Goal: Transaction & Acquisition: Purchase product/service

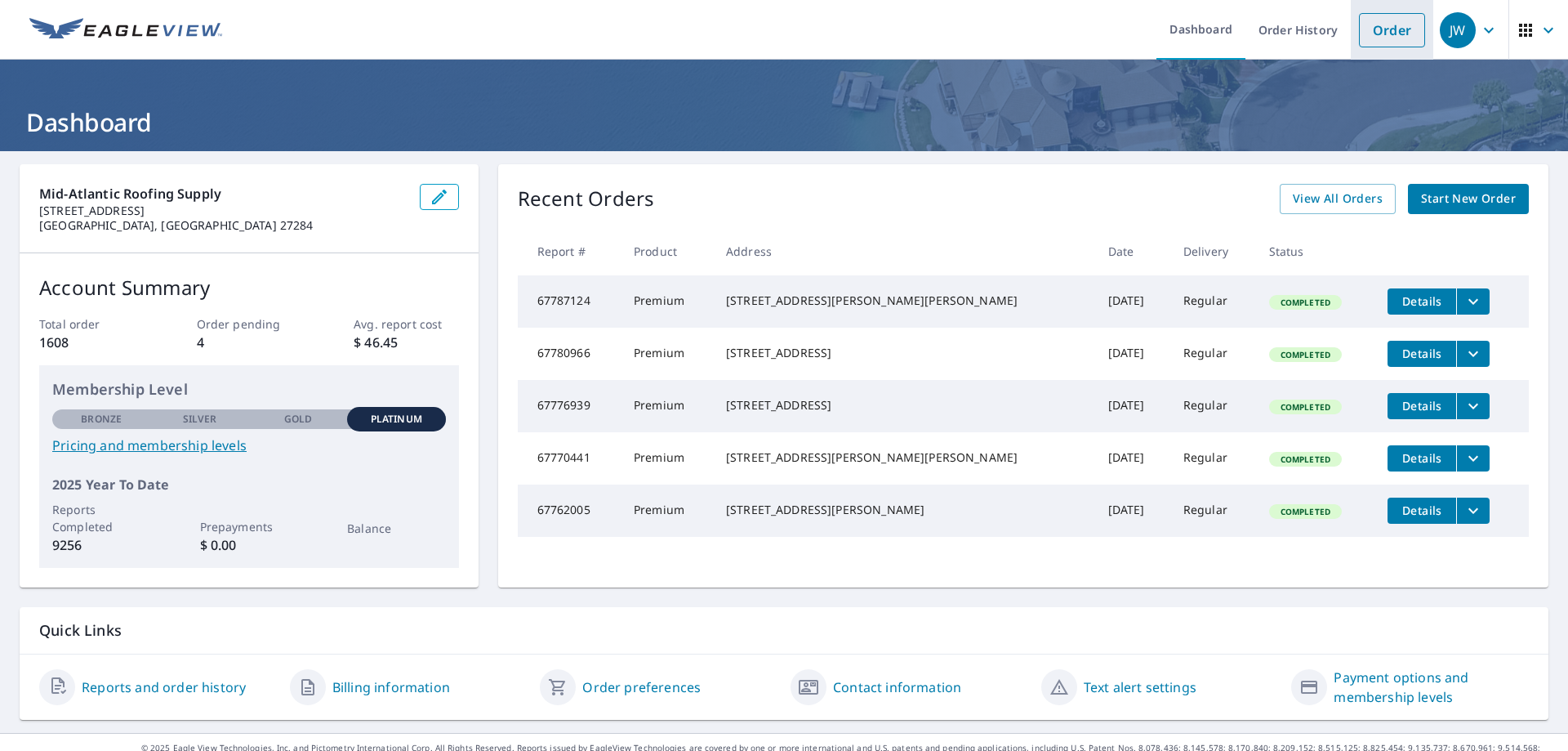
click at [1391, 36] on link "Order" at bounding box center [1392, 30] width 66 height 34
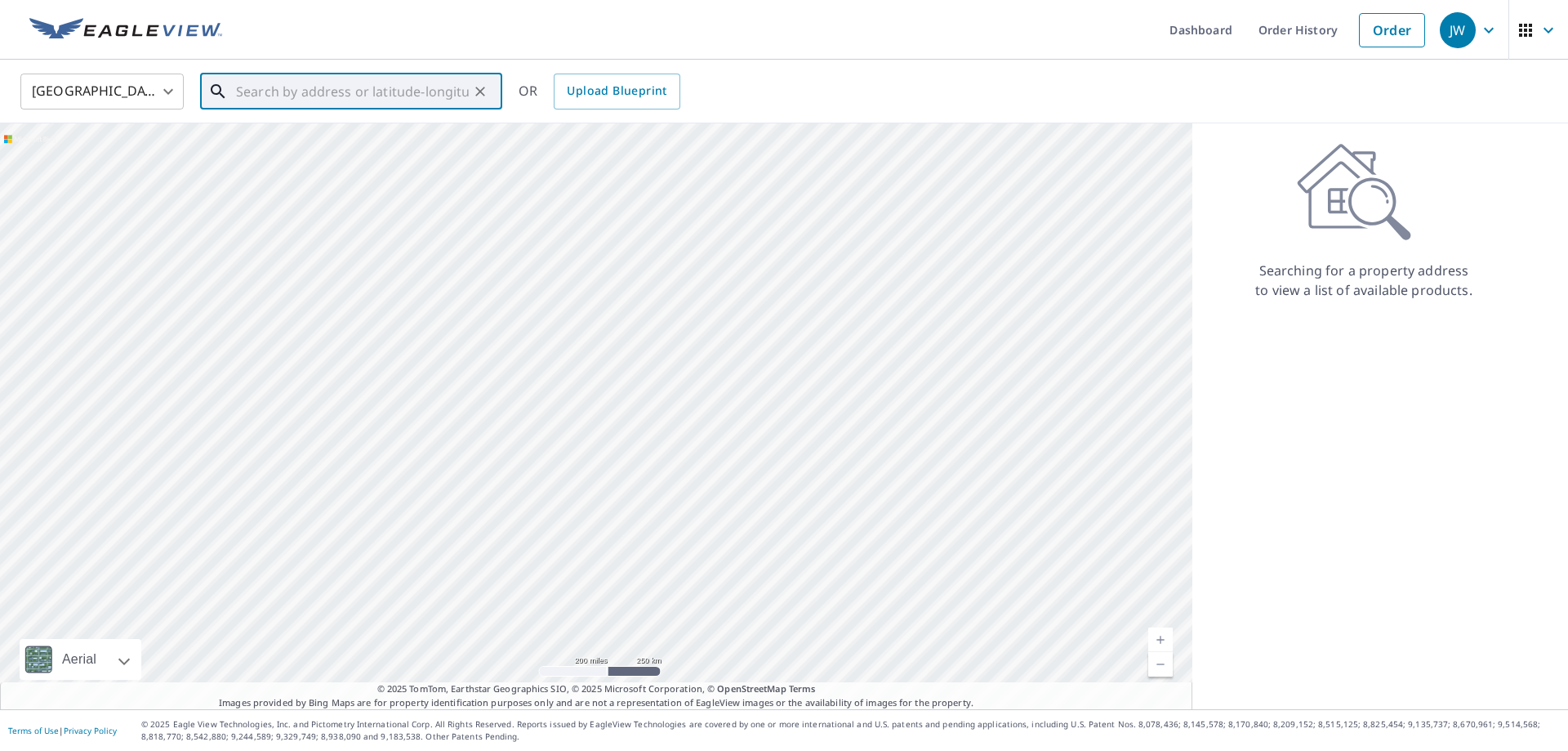
click at [336, 84] on input "text" at bounding box center [352, 91] width 233 height 46
paste input "[STREET_ADDRESS][PERSON_NAME]"
click at [307, 149] on p "[GEOGRAPHIC_DATA]" at bounding box center [361, 156] width 256 height 16
type input "[STREET_ADDRESS][PERSON_NAME]"
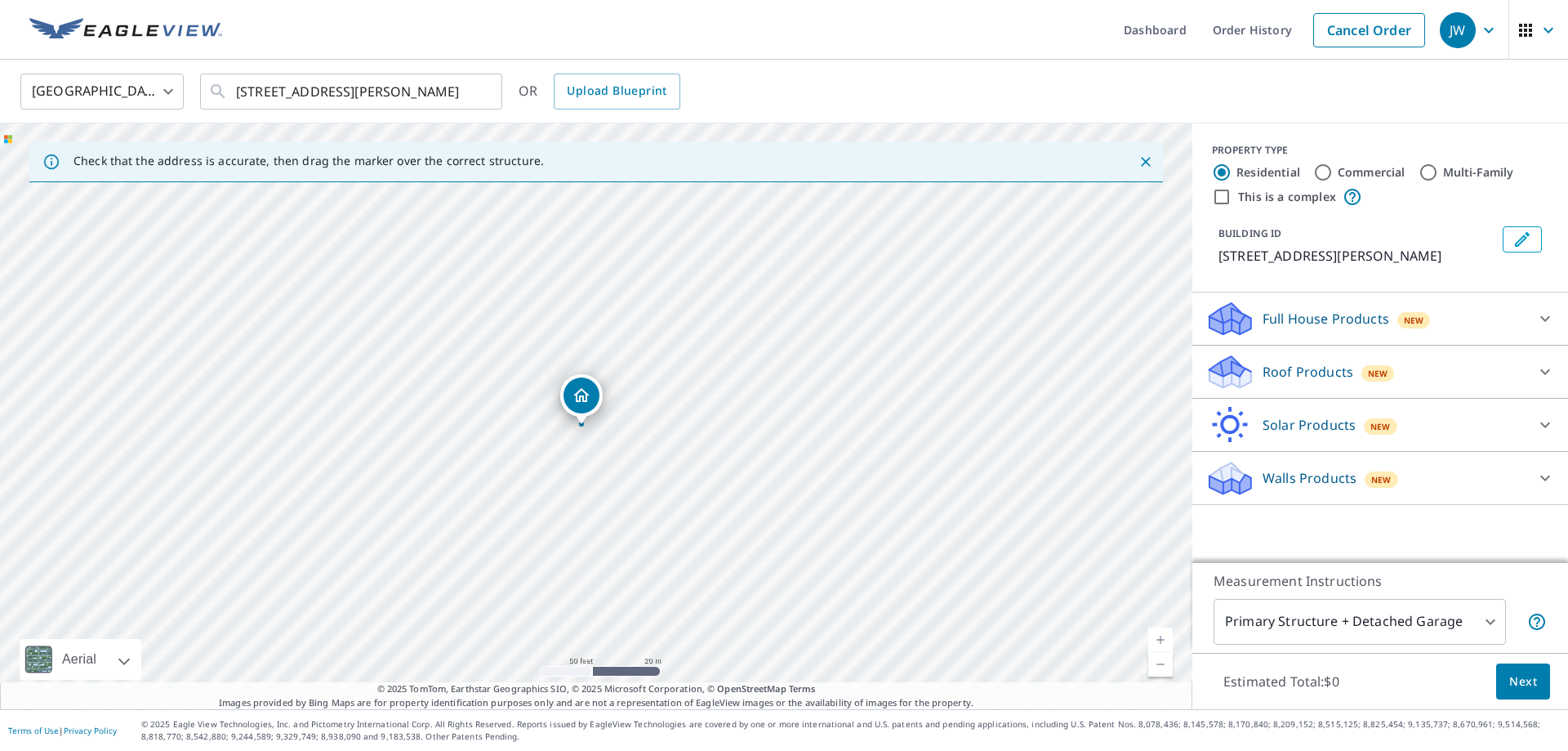
drag, startPoint x: 616, startPoint y: 418, endPoint x: 656, endPoint y: 378, distance: 56.6
click at [678, 375] on div "[STREET_ADDRESS][PERSON_NAME]" at bounding box center [596, 416] width 1192 height 586
click at [590, 395] on div "[STREET_ADDRESS][PERSON_NAME]" at bounding box center [596, 416] width 1192 height 586
click at [1279, 368] on p "Roof Products" at bounding box center [1307, 371] width 90 height 20
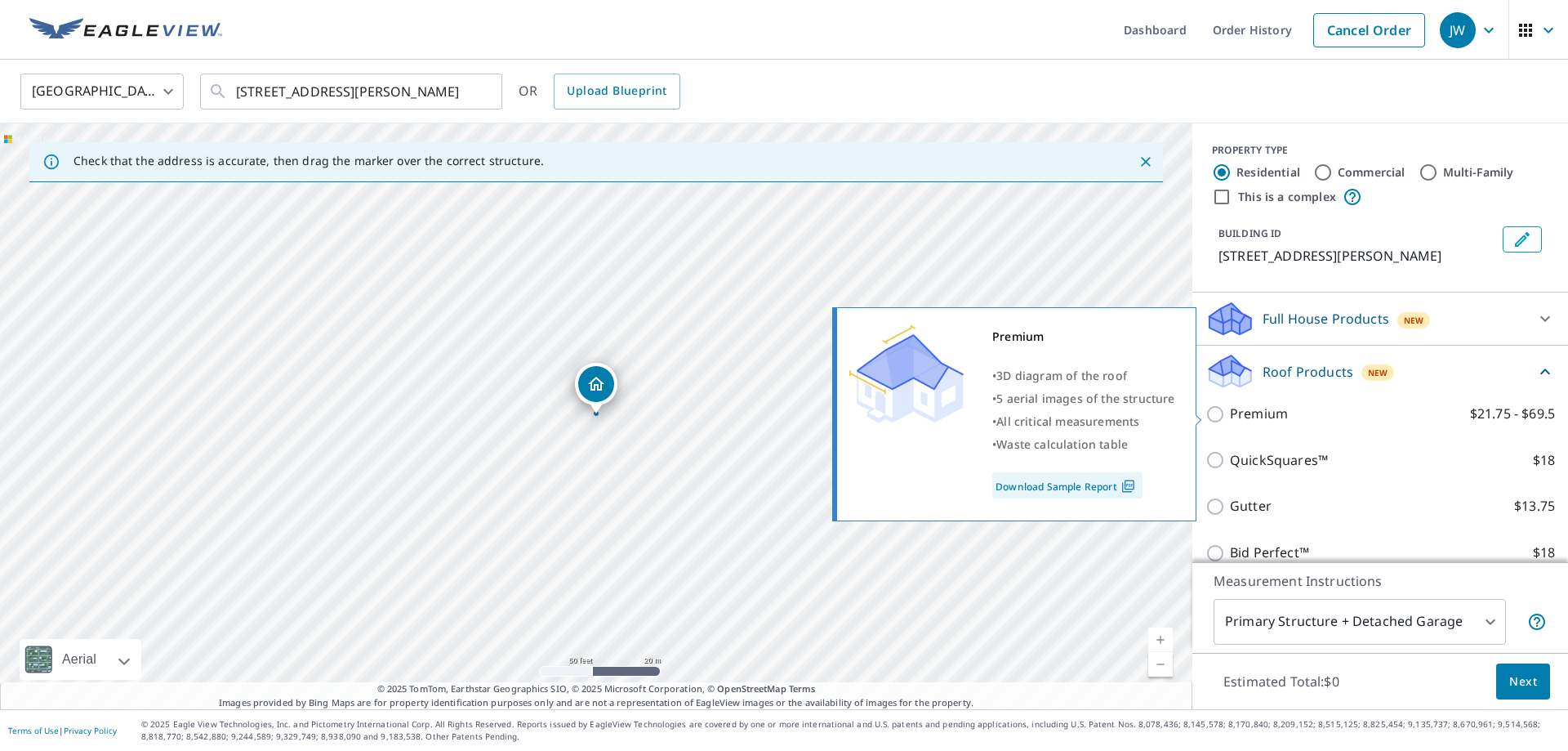
click at [1253, 421] on p "Premium" at bounding box center [1259, 414] width 58 height 21
click at [1230, 421] on input "Premium $21.75 - $69.5" at bounding box center [1218, 414] width 24 height 20
checkbox input "true"
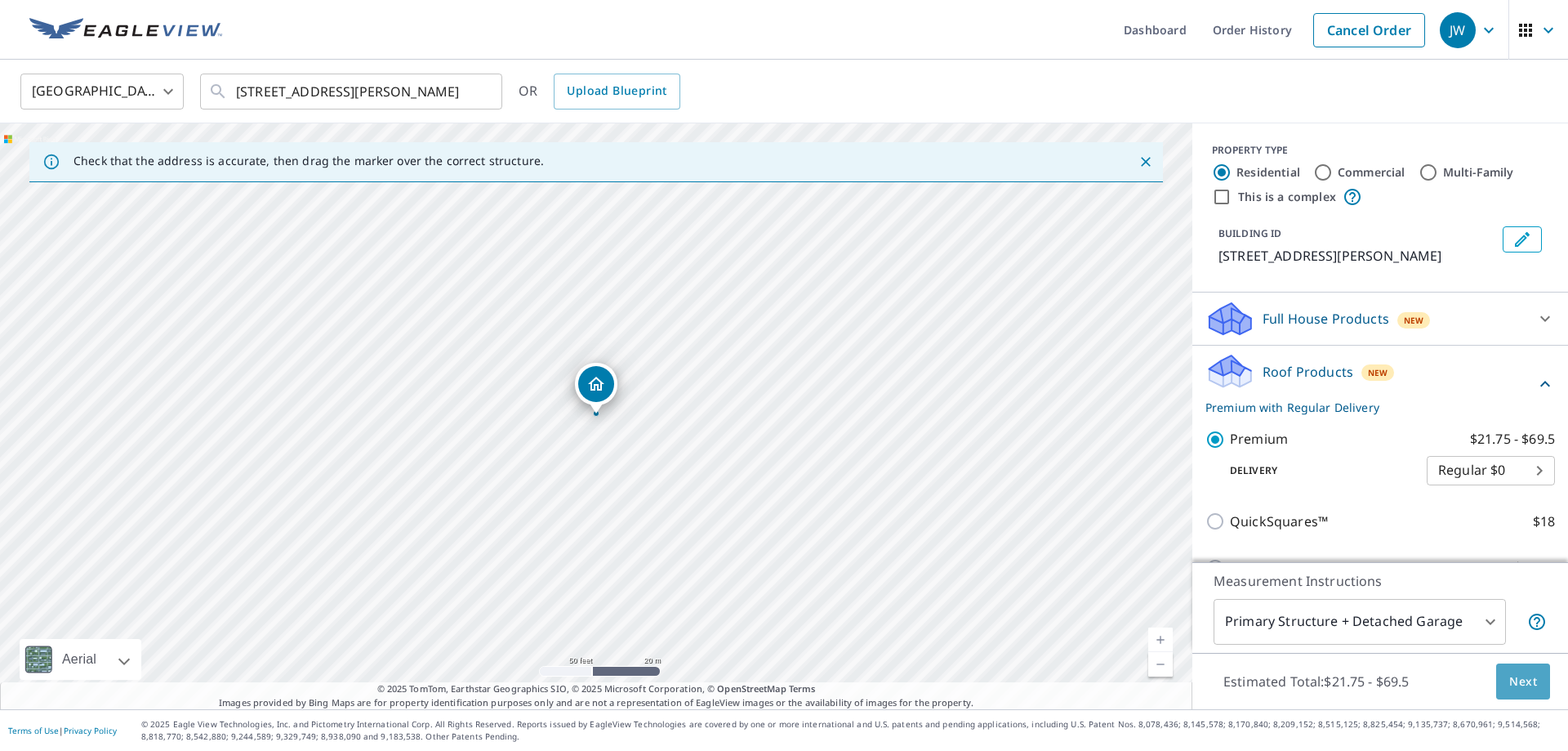
click at [1527, 676] on span "Next" at bounding box center [1522, 682] width 27 height 21
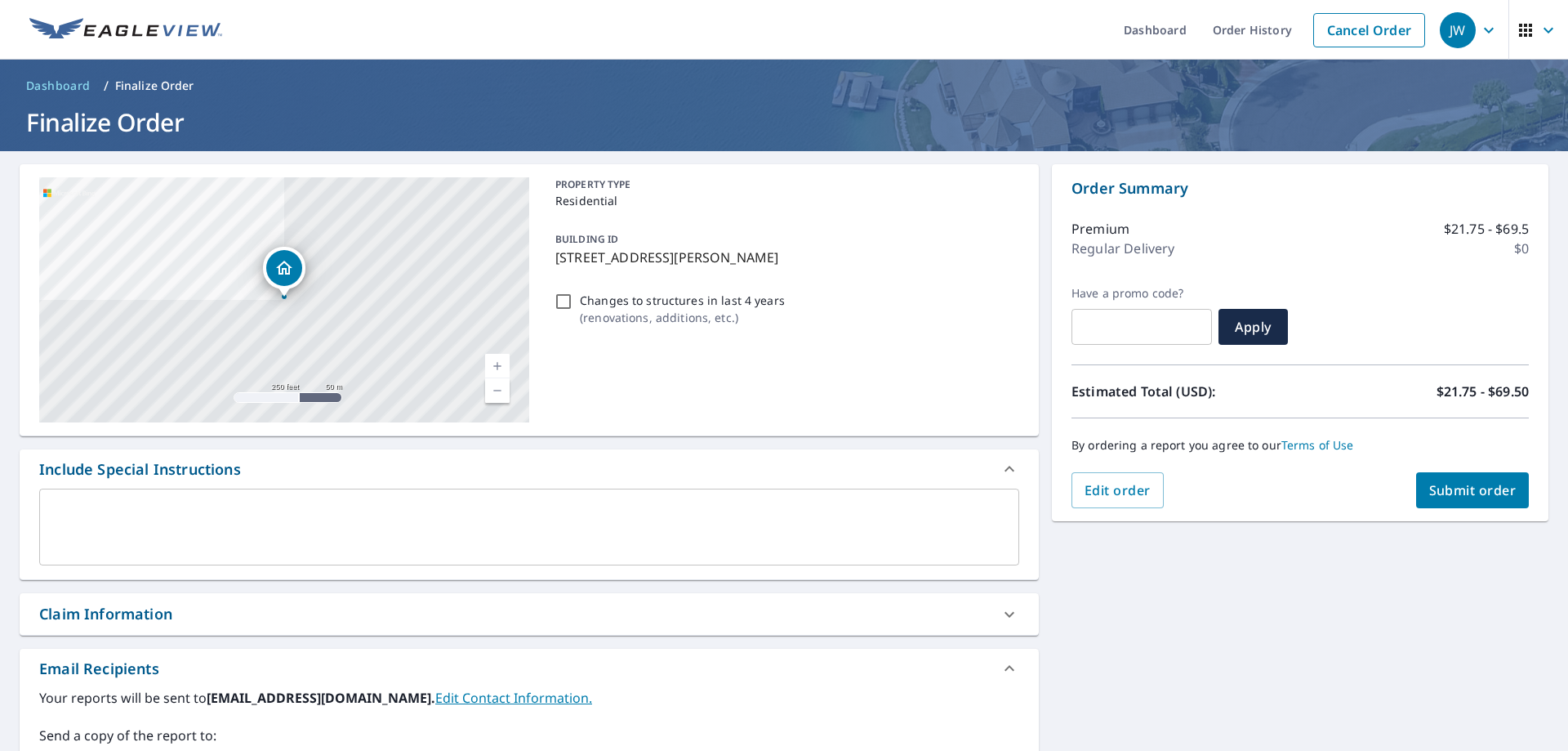
scroll to position [289, 0]
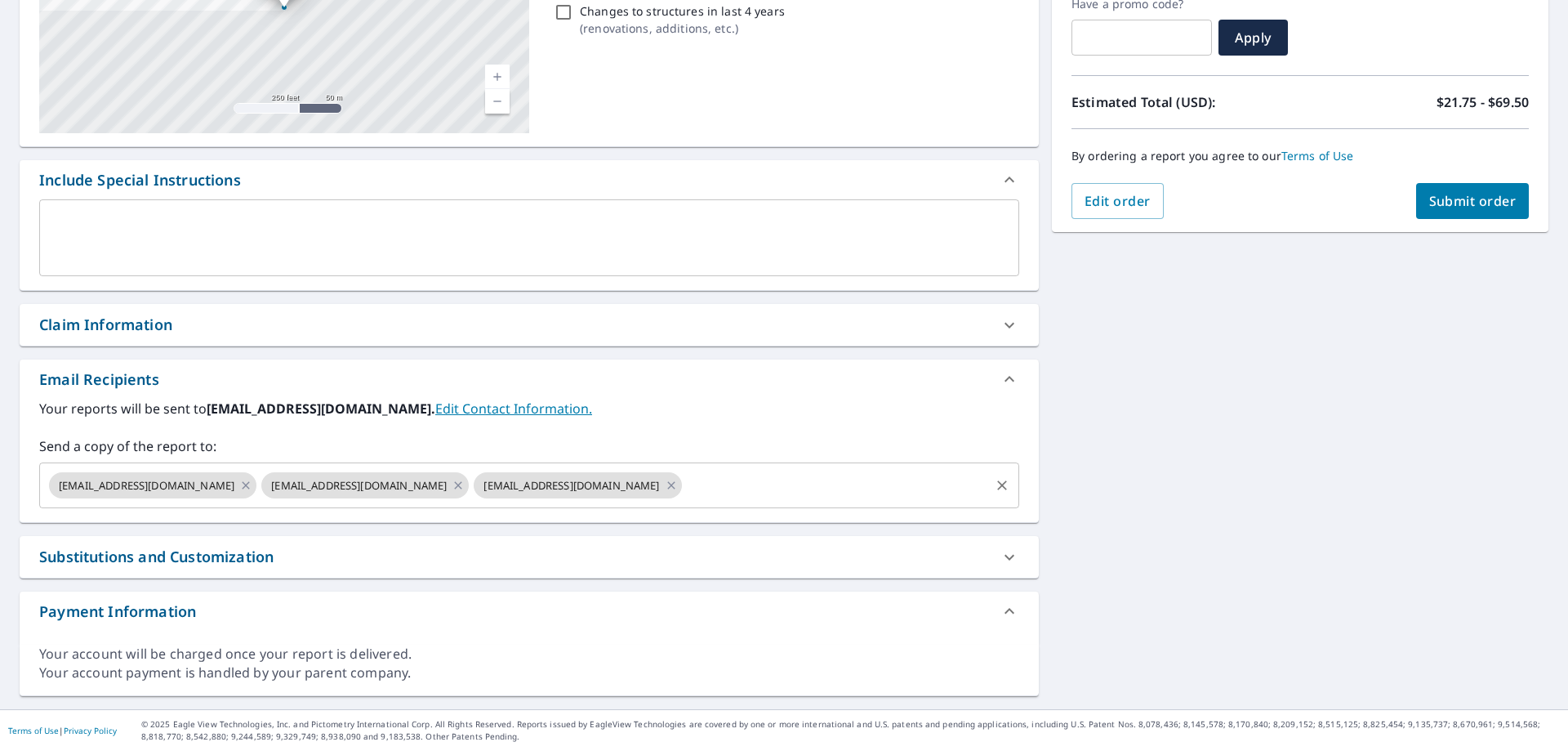
click at [685, 497] on input "text" at bounding box center [836, 485] width 303 height 31
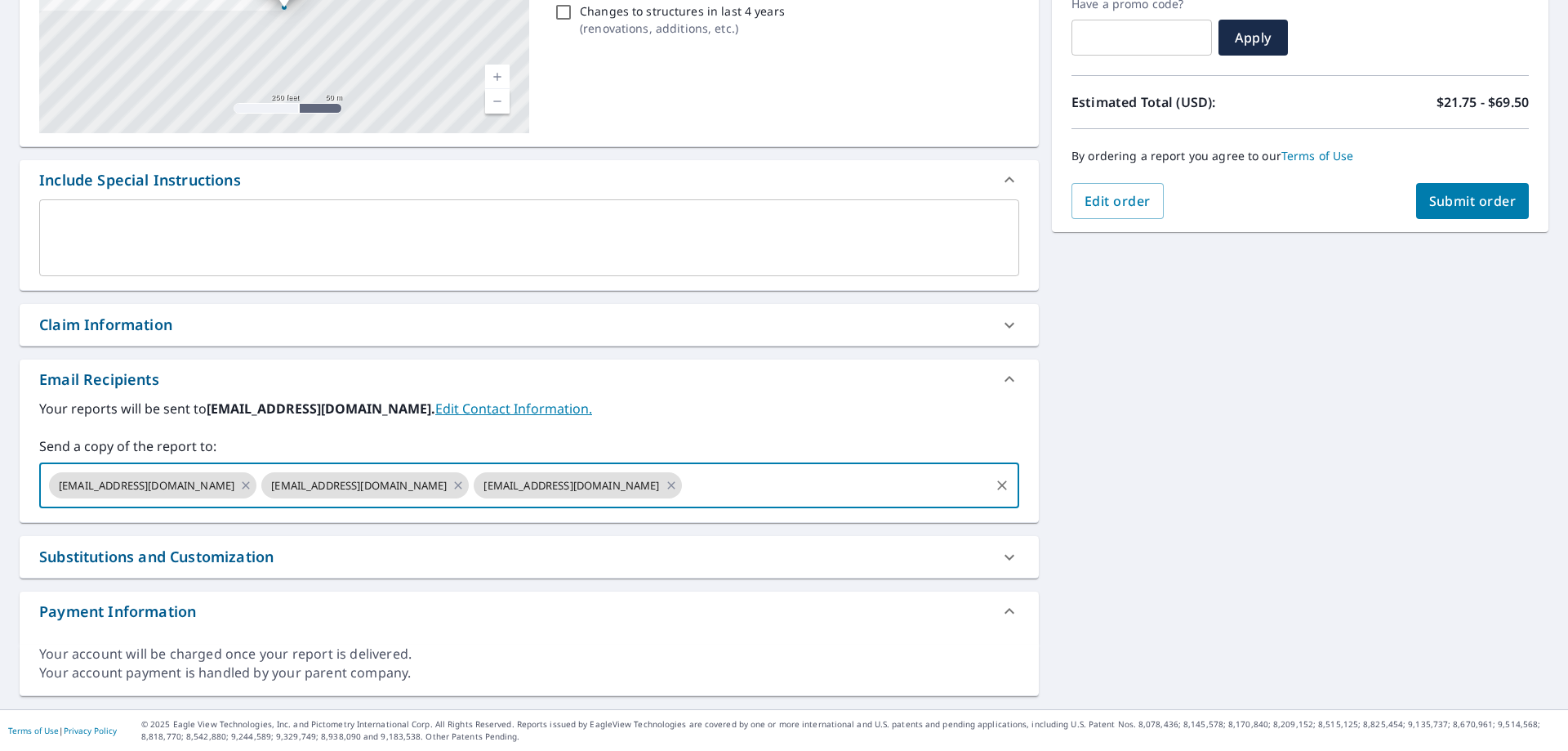
paste input "[EMAIL_ADDRESS][DOMAIN_NAME]"
type input "[EMAIL_ADDRESS][DOMAIN_NAME]"
click at [1443, 191] on button "Submit order" at bounding box center [1472, 201] width 114 height 36
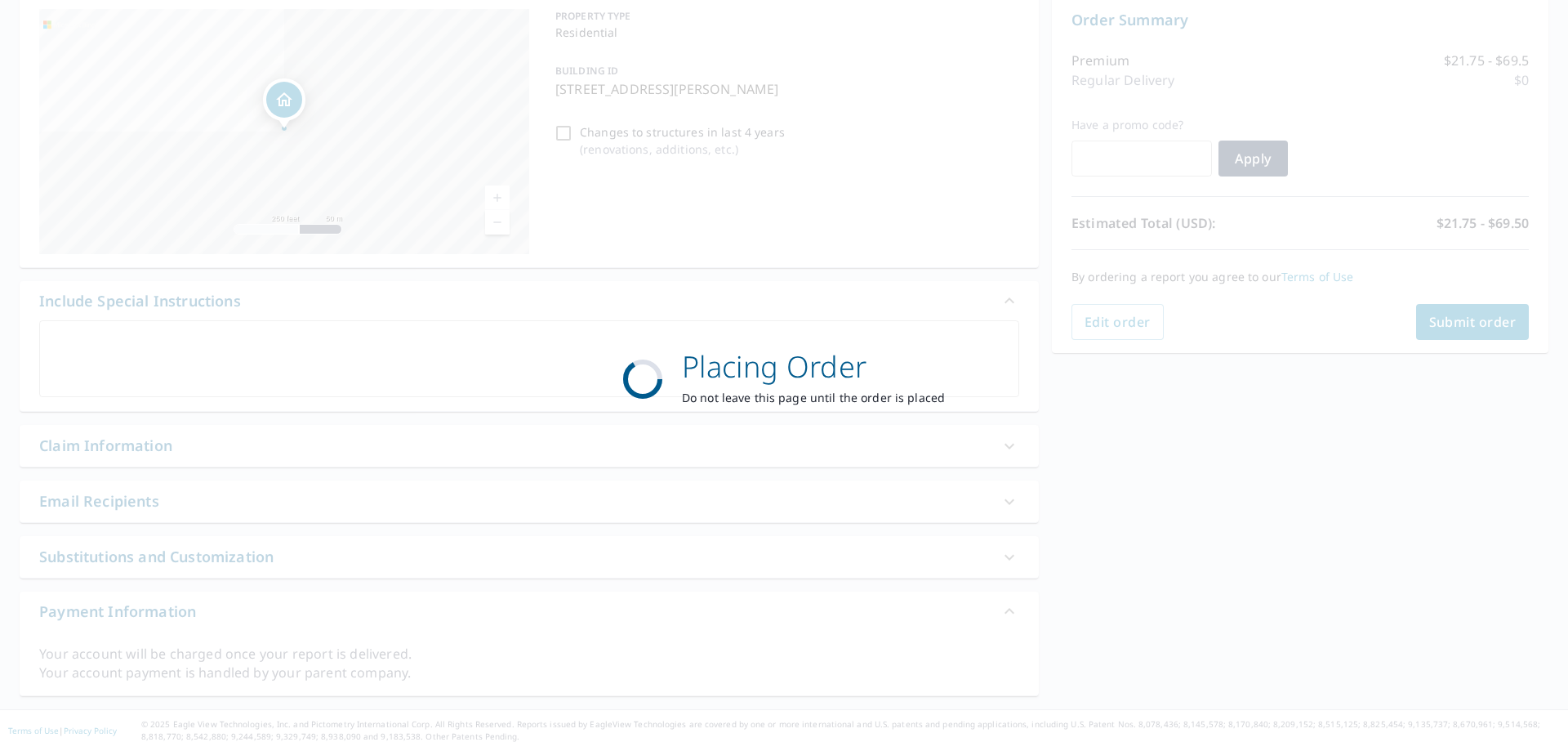
scroll to position [169, 0]
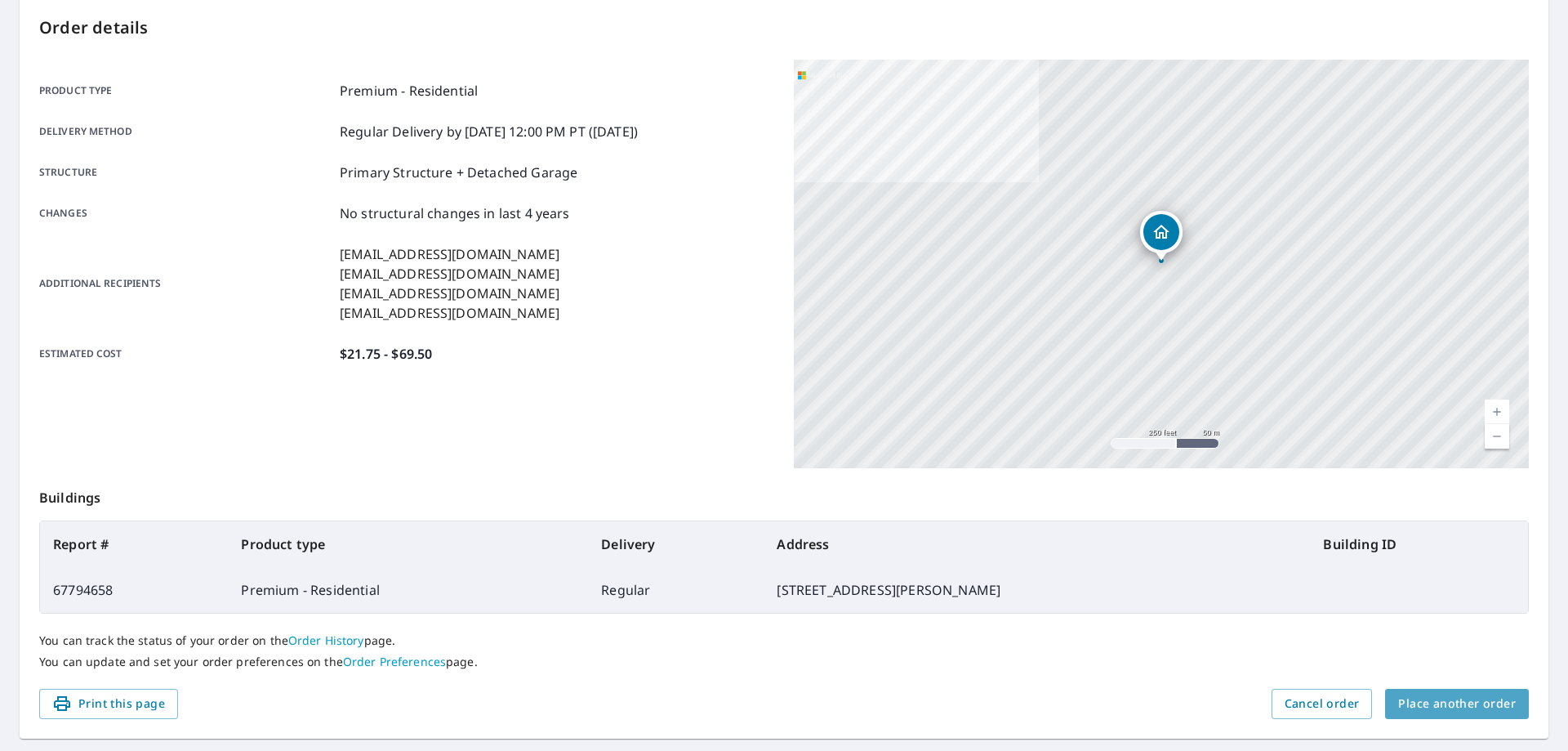
click at [1470, 704] on span "Place another order" at bounding box center [1456, 704] width 118 height 21
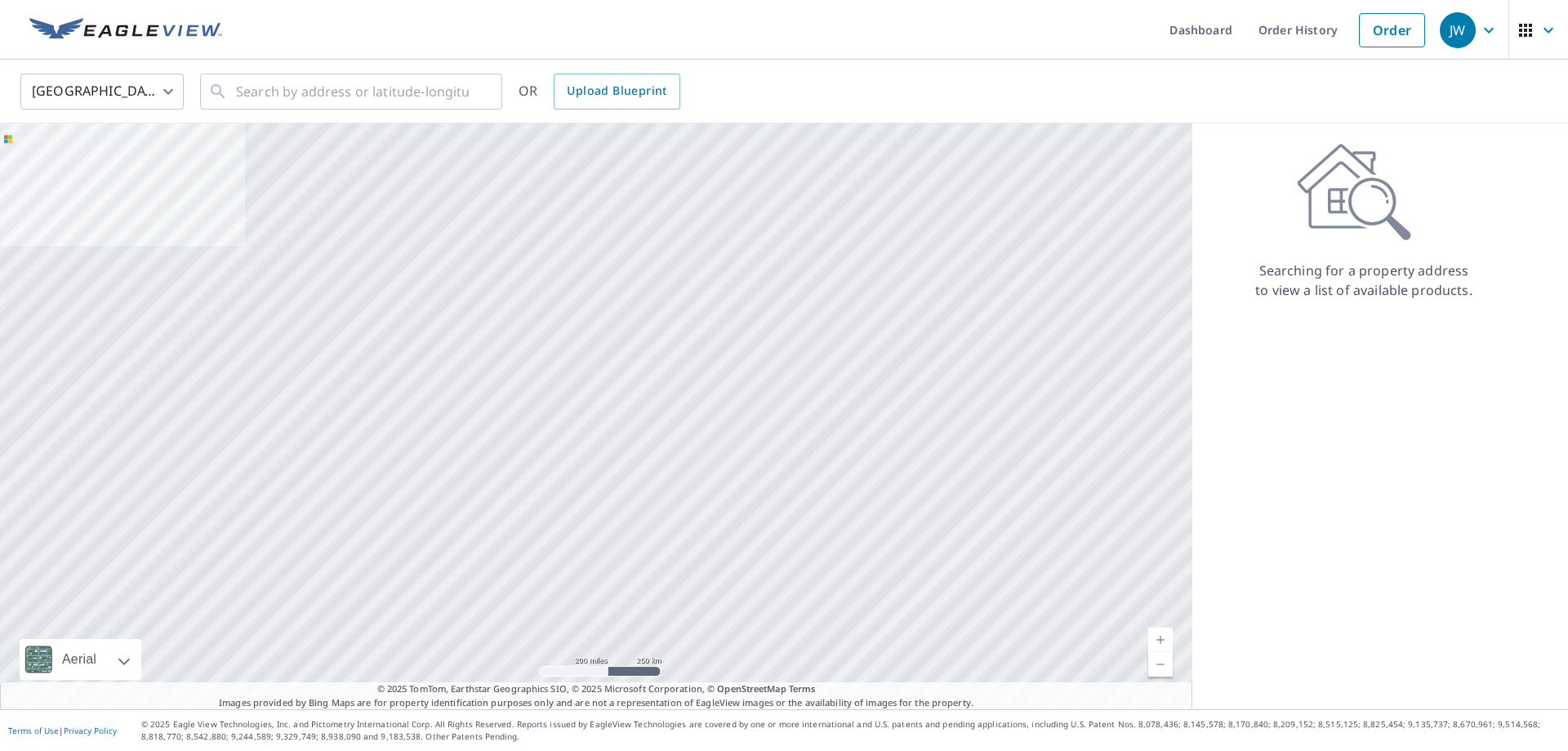
click at [1483, 34] on icon "button" at bounding box center [1488, 30] width 20 height 20
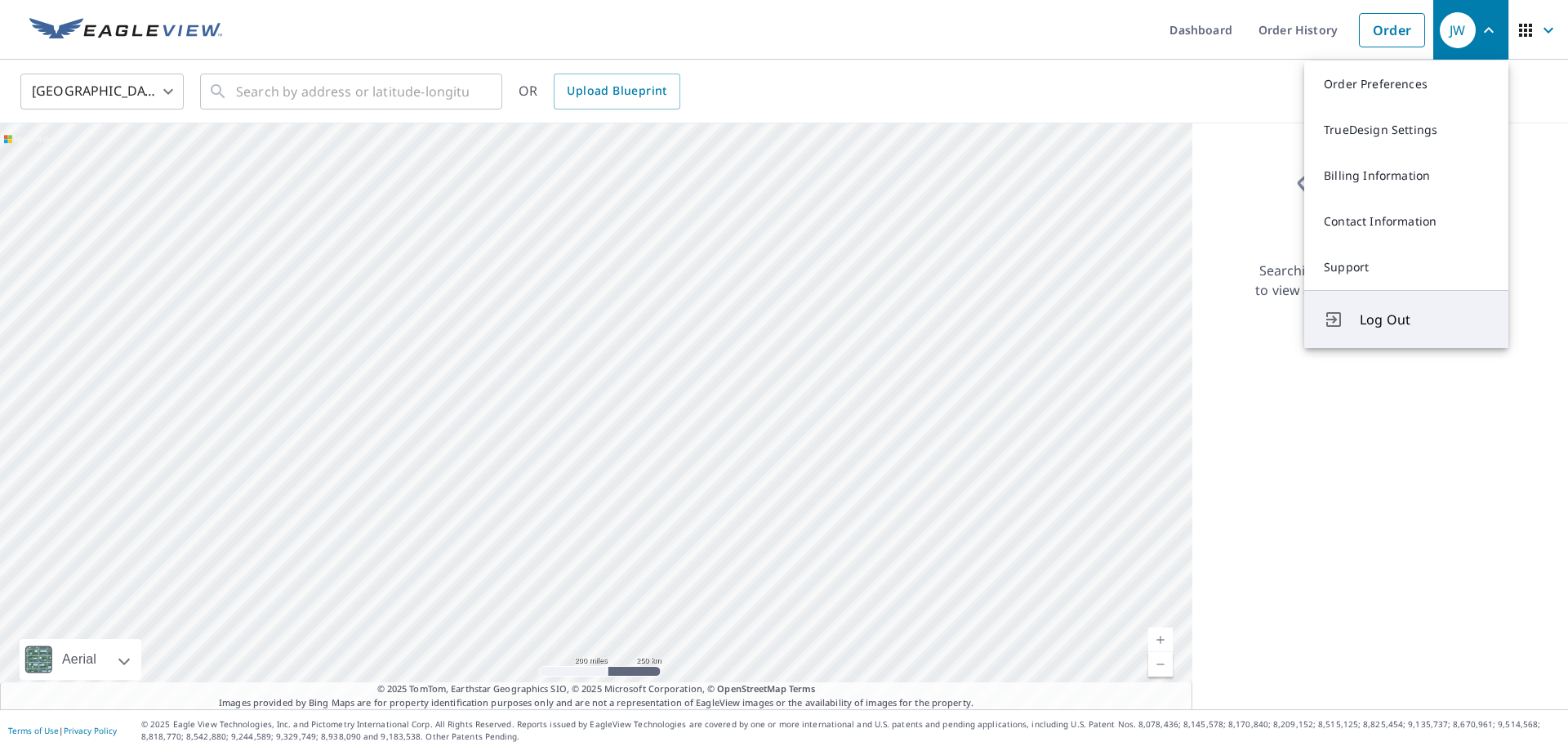
click at [1384, 318] on span "Log Out" at bounding box center [1424, 319] width 129 height 20
